Goal: Task Accomplishment & Management: Manage account settings

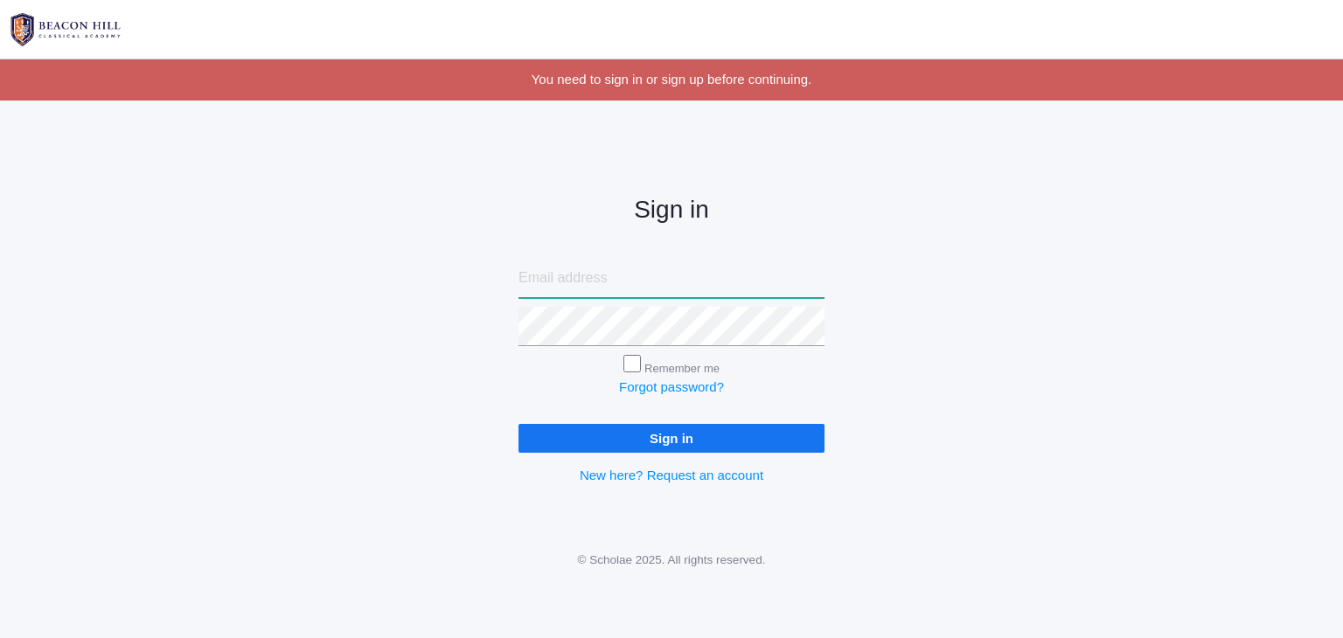
click at [522, 281] on input "email" at bounding box center [671, 278] width 306 height 39
click at [517, 331] on div "Sign in Remember me Forgot password? Sign in New here? Request an account" at bounding box center [671, 325] width 350 height 407
click at [557, 275] on input "email" at bounding box center [671, 278] width 306 height 39
click at [235, 616] on body "icons/ui/navigation/hamburger Created with Sketch. icons/ui/navigation/home Cre…" at bounding box center [671, 319] width 1343 height 638
click at [530, 279] on input "to" at bounding box center [671, 278] width 306 height 39
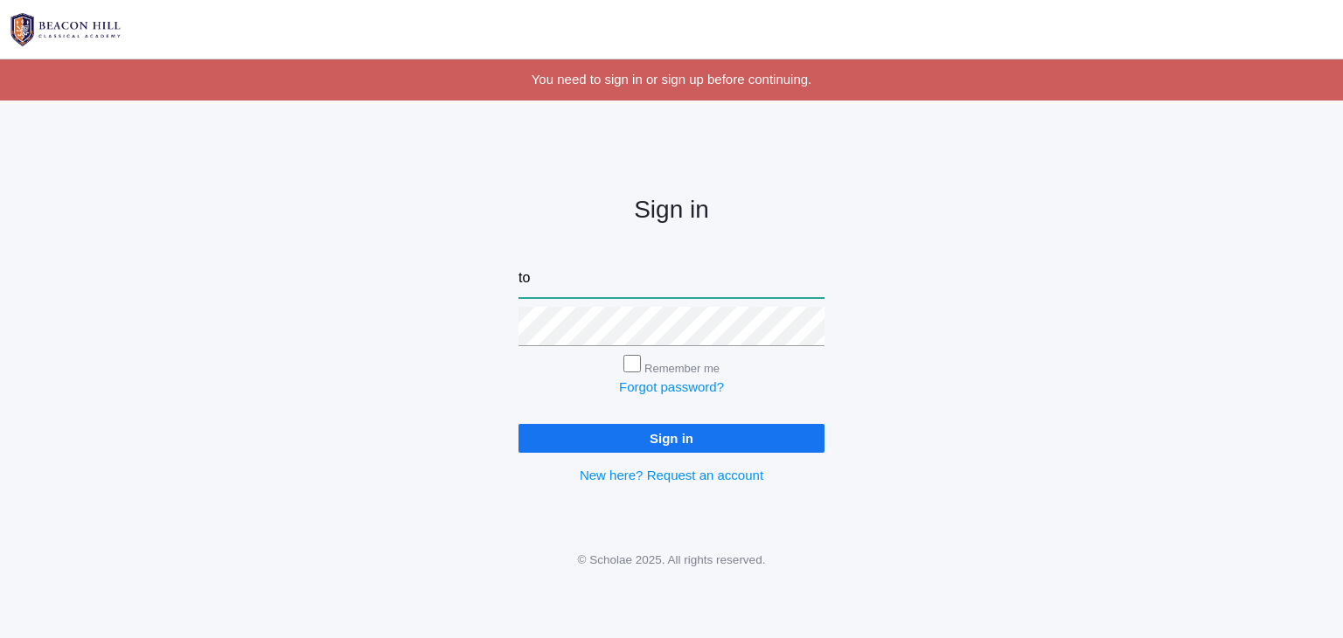
type input "t"
click at [626, 439] on input "Sign in" at bounding box center [671, 438] width 306 height 29
